Goal: Unclear

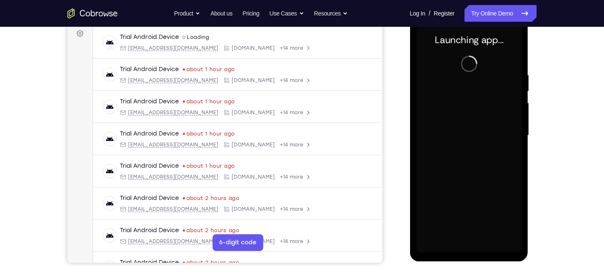
scroll to position [128, 0]
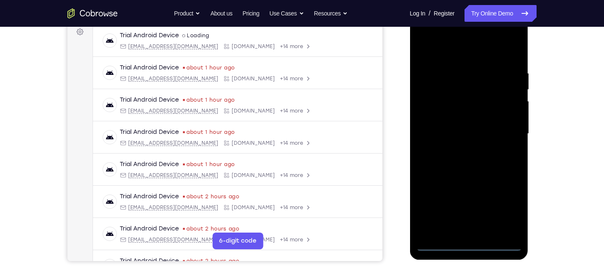
click at [470, 246] on div at bounding box center [469, 134] width 106 height 235
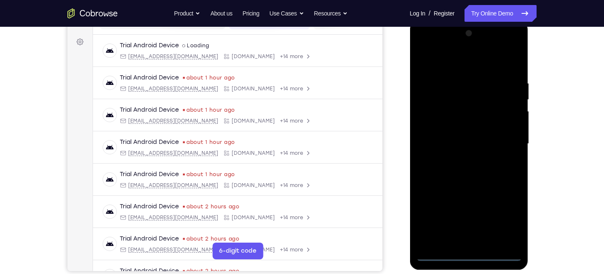
scroll to position [118, 0]
click at [470, 255] on div at bounding box center [469, 144] width 106 height 235
click at [466, 254] on div at bounding box center [469, 144] width 106 height 235
click at [504, 219] on div at bounding box center [469, 144] width 106 height 235
click at [505, 221] on div at bounding box center [469, 144] width 106 height 235
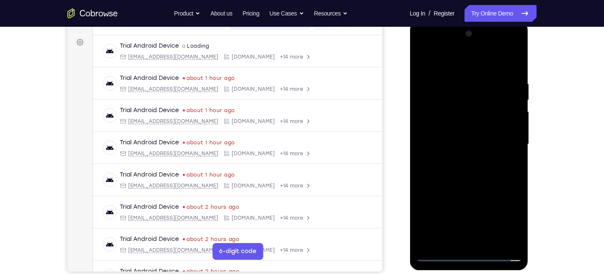
click at [505, 221] on div at bounding box center [469, 144] width 106 height 235
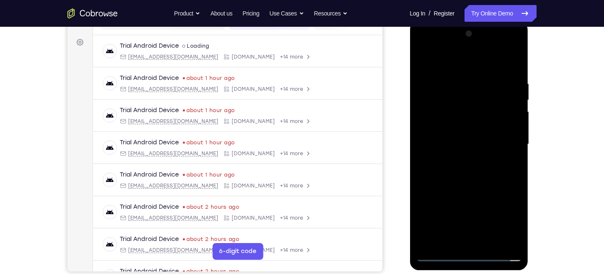
click at [505, 221] on div at bounding box center [469, 144] width 106 height 235
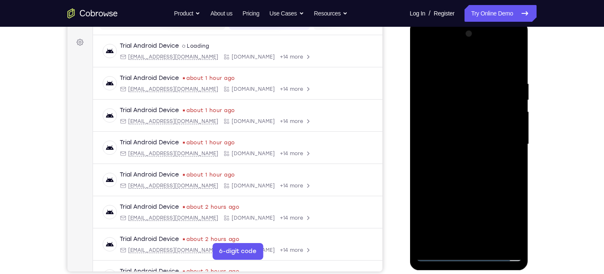
click at [505, 221] on div at bounding box center [469, 144] width 106 height 235
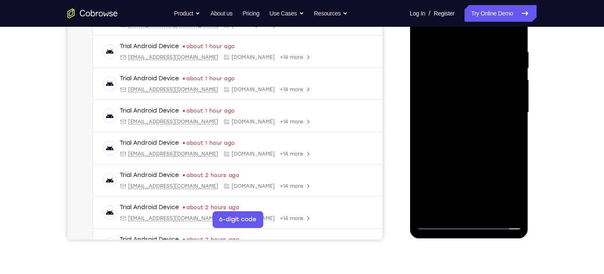
scroll to position [150, 0]
click at [503, 185] on div at bounding box center [469, 112] width 106 height 235
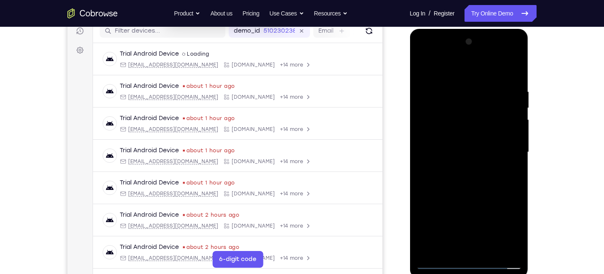
scroll to position [138, 0]
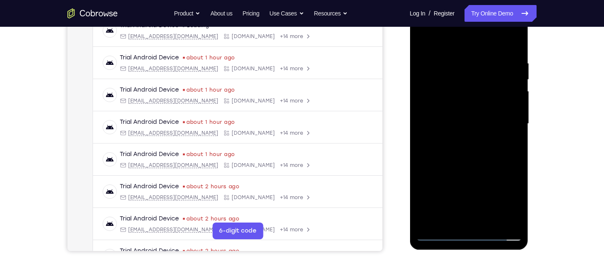
click at [505, 199] on div at bounding box center [469, 124] width 106 height 235
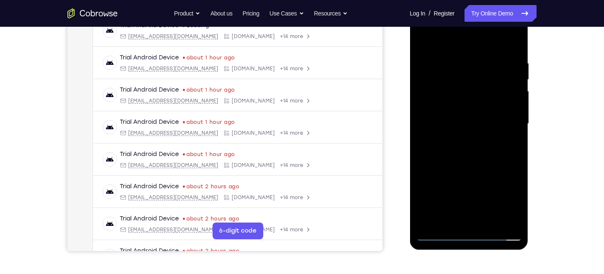
click at [505, 199] on div at bounding box center [469, 124] width 106 height 235
click at [478, 148] on div at bounding box center [469, 124] width 106 height 235
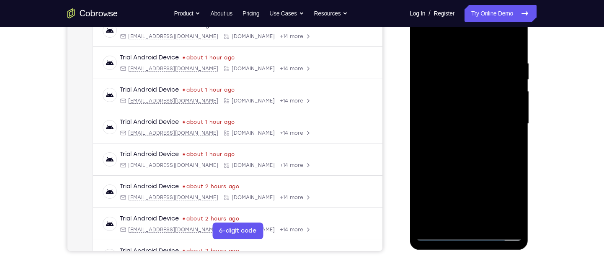
click at [511, 194] on div at bounding box center [469, 124] width 106 height 235
